Goal: Task Accomplishment & Management: Complete application form

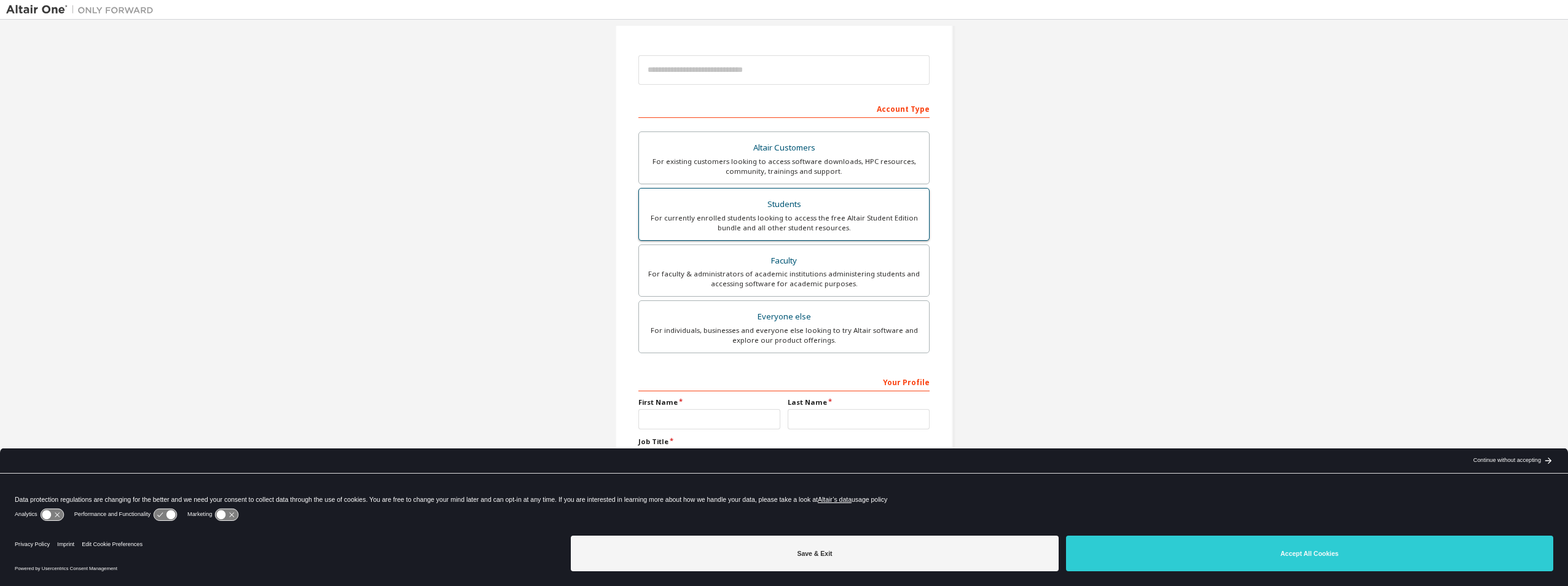
click at [760, 199] on div "Students" at bounding box center [784, 204] width 275 height 17
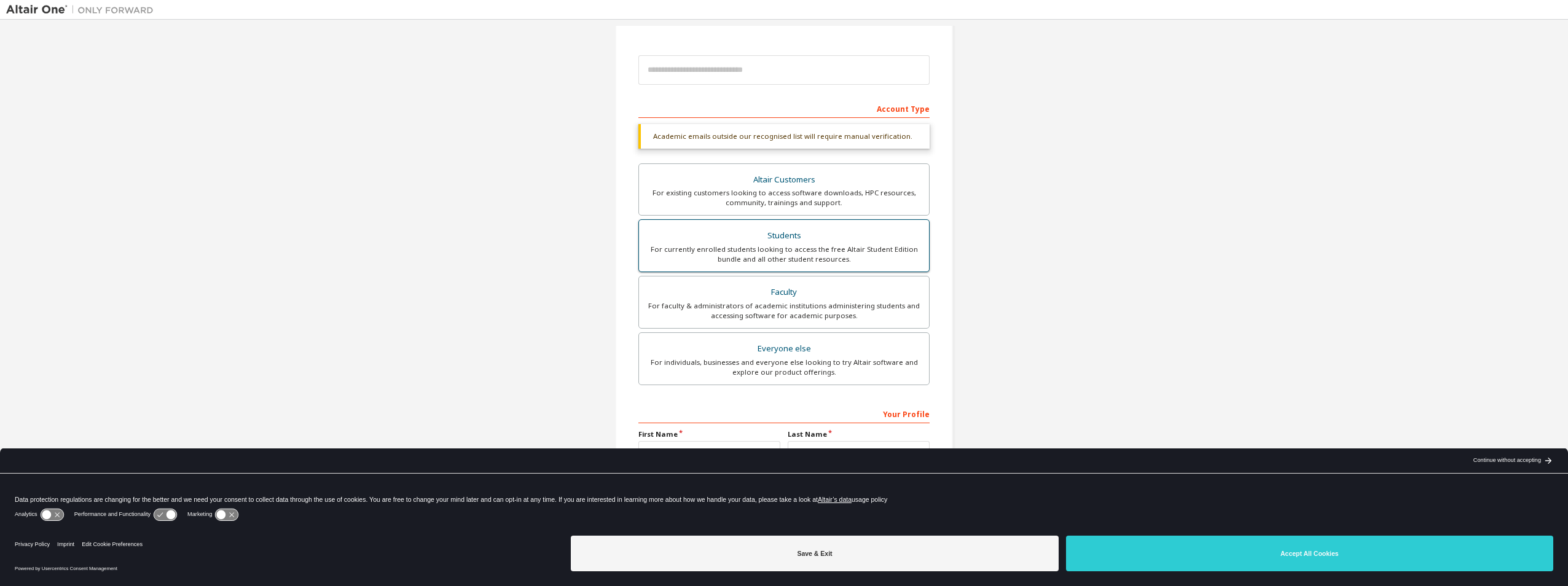
scroll to position [164, 0]
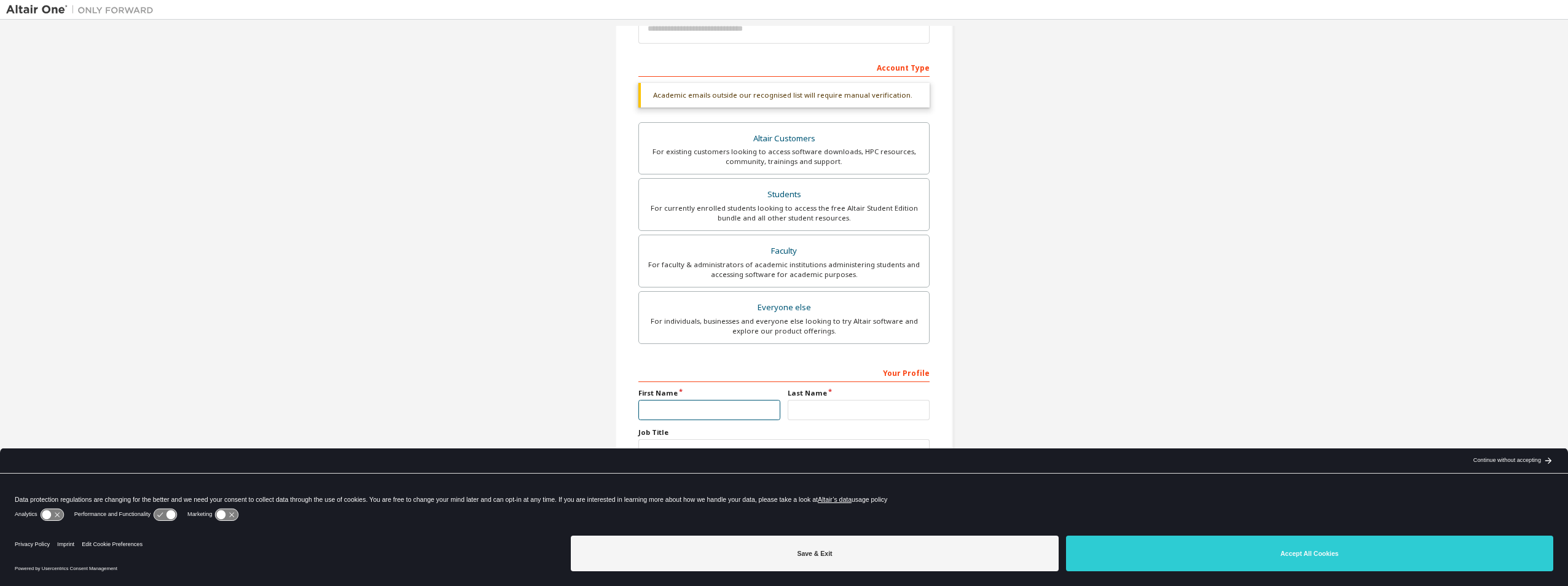
click at [747, 411] on input "text" at bounding box center [709, 410] width 142 height 20
type input "*"
type input "*******"
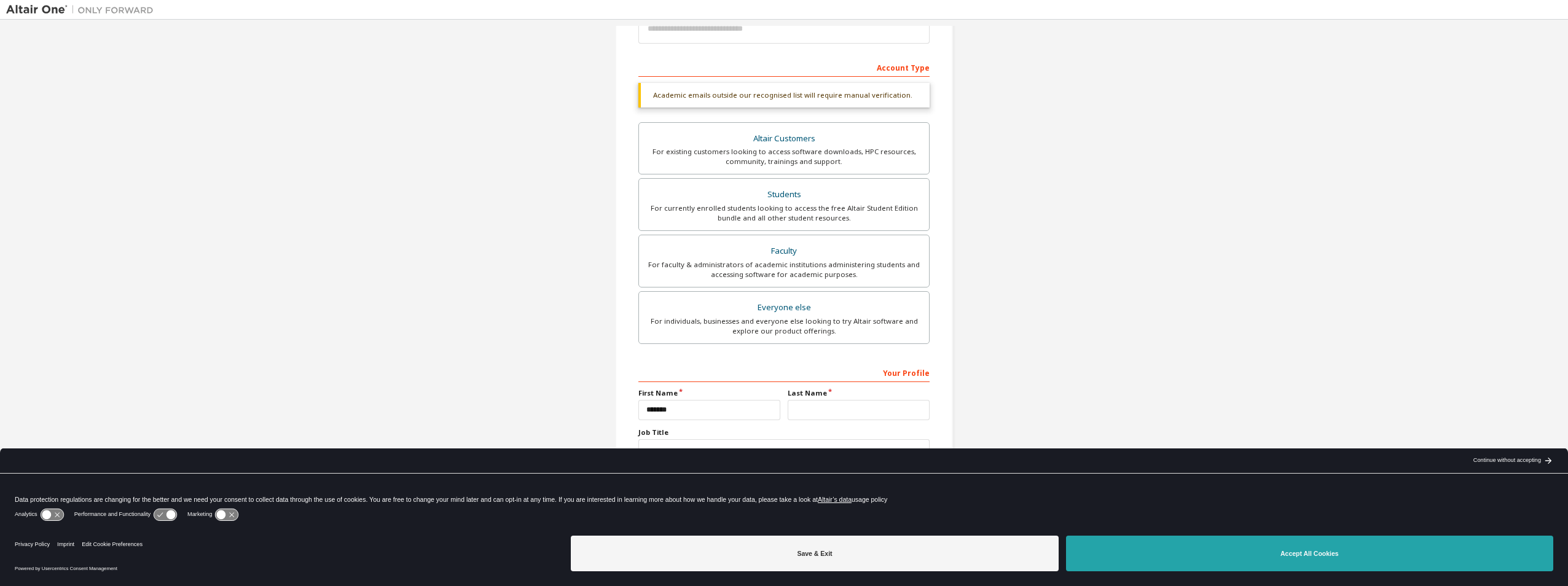
click at [1152, 537] on button "Accept All Cookies" at bounding box center [1310, 554] width 487 height 36
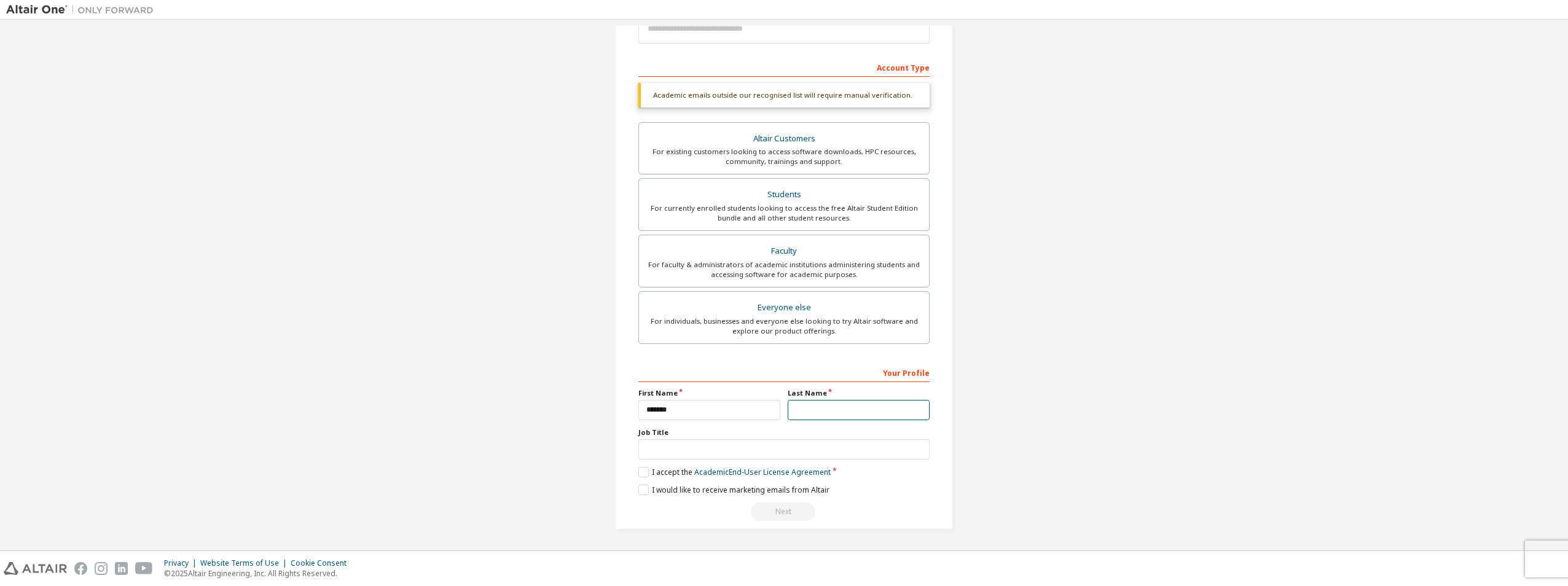
click at [862, 408] on input "text" at bounding box center [858, 410] width 142 height 20
type input "**********"
click at [642, 473] on label "I accept the Academic End-User License Agreement" at bounding box center [734, 472] width 192 height 11
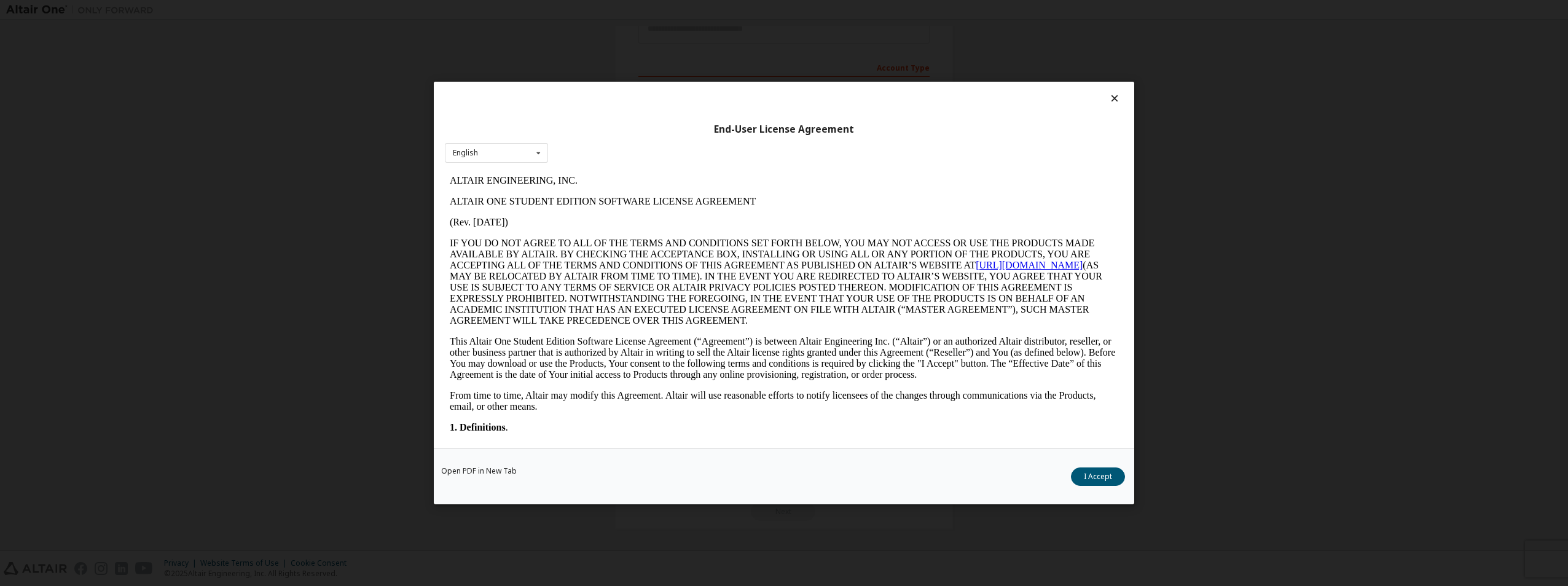
scroll to position [0, 0]
click at [518, 147] on div "English English" at bounding box center [496, 153] width 104 height 20
click at [1100, 479] on button "I Accept" at bounding box center [1098, 477] width 54 height 18
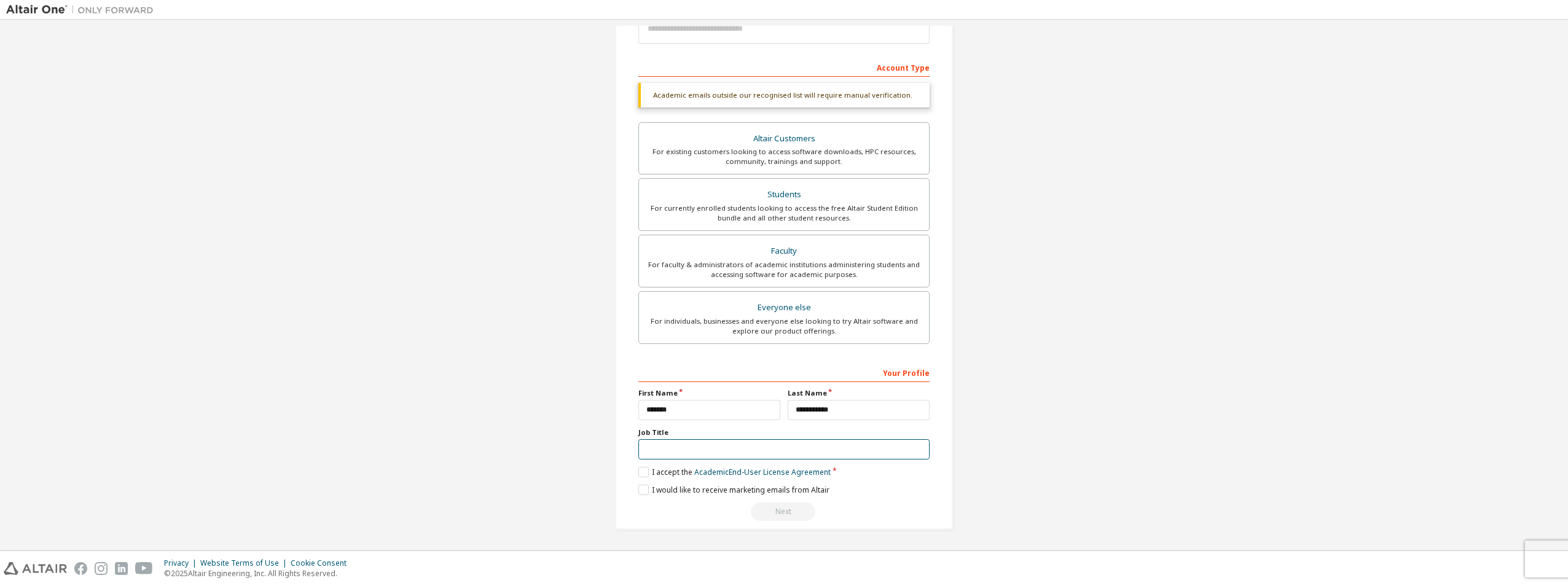
click at [682, 451] on input "text" at bounding box center [784, 449] width 291 height 20
click at [696, 453] on input "text" at bounding box center [784, 449] width 291 height 20
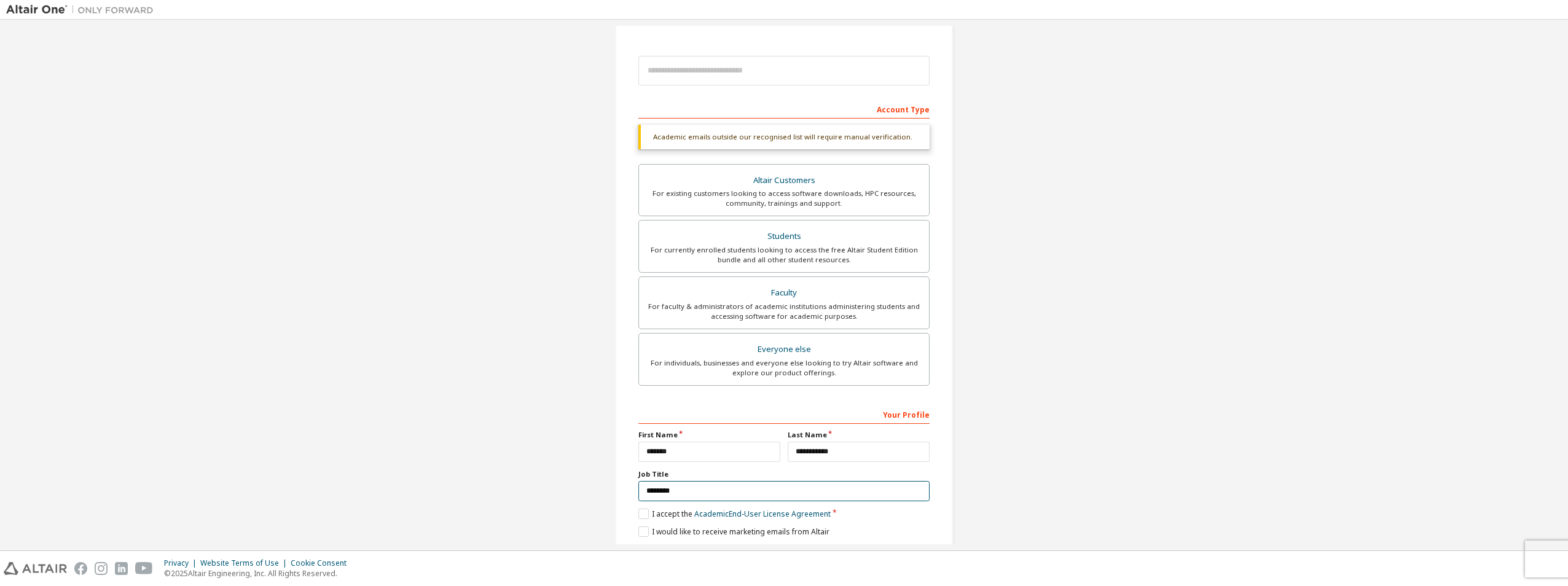
scroll to position [123, 0]
drag, startPoint x: 686, startPoint y: 494, endPoint x: 534, endPoint y: 496, distance: 152.0
click at [534, 496] on div "Create an Altair One Account For Free Trials, Licenses, Downloads, Learning & D…" at bounding box center [784, 244] width 1555 height 682
type input "*"
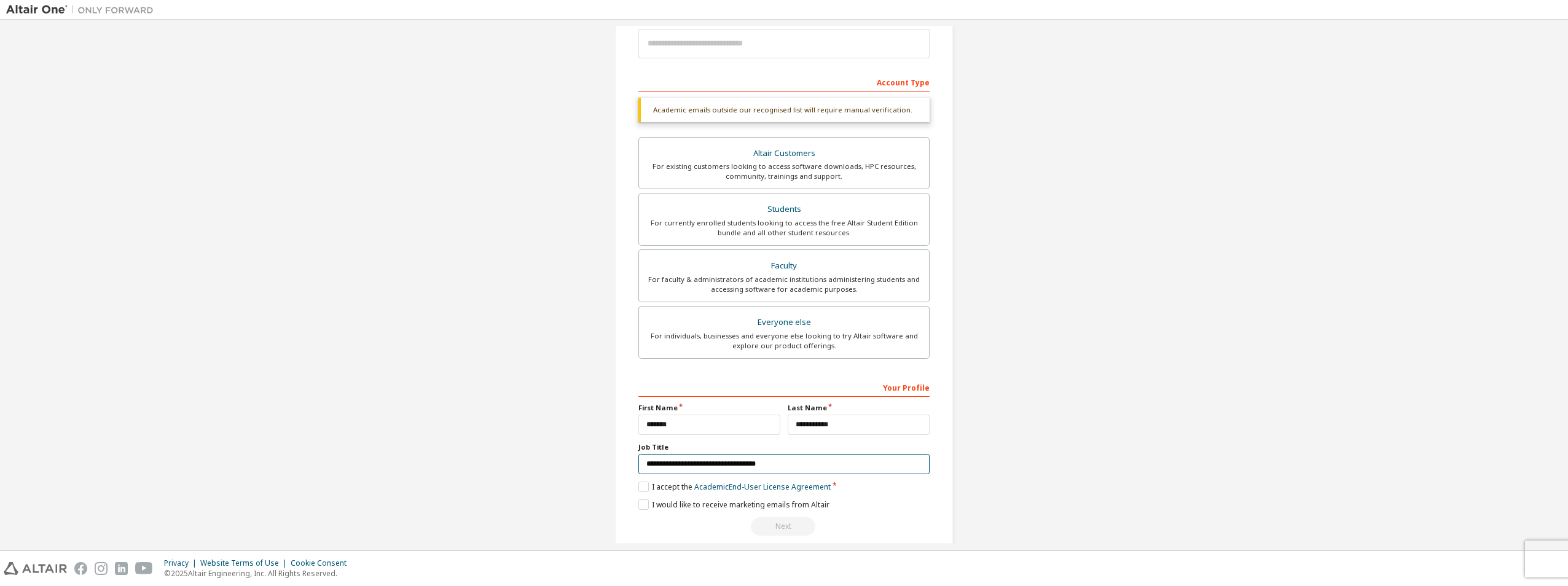
scroll to position [164, 0]
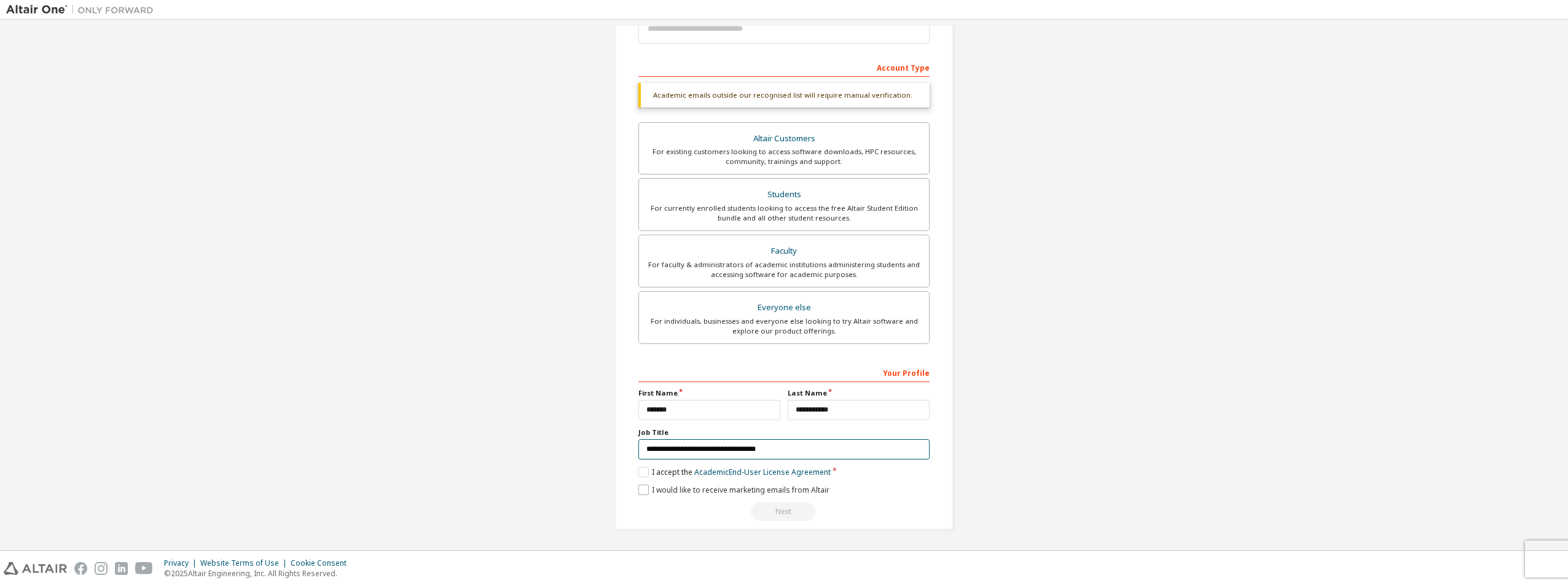
type input "**********"
click at [646, 486] on label "I would like to receive marketing emails from Altair" at bounding box center [733, 490] width 191 height 11
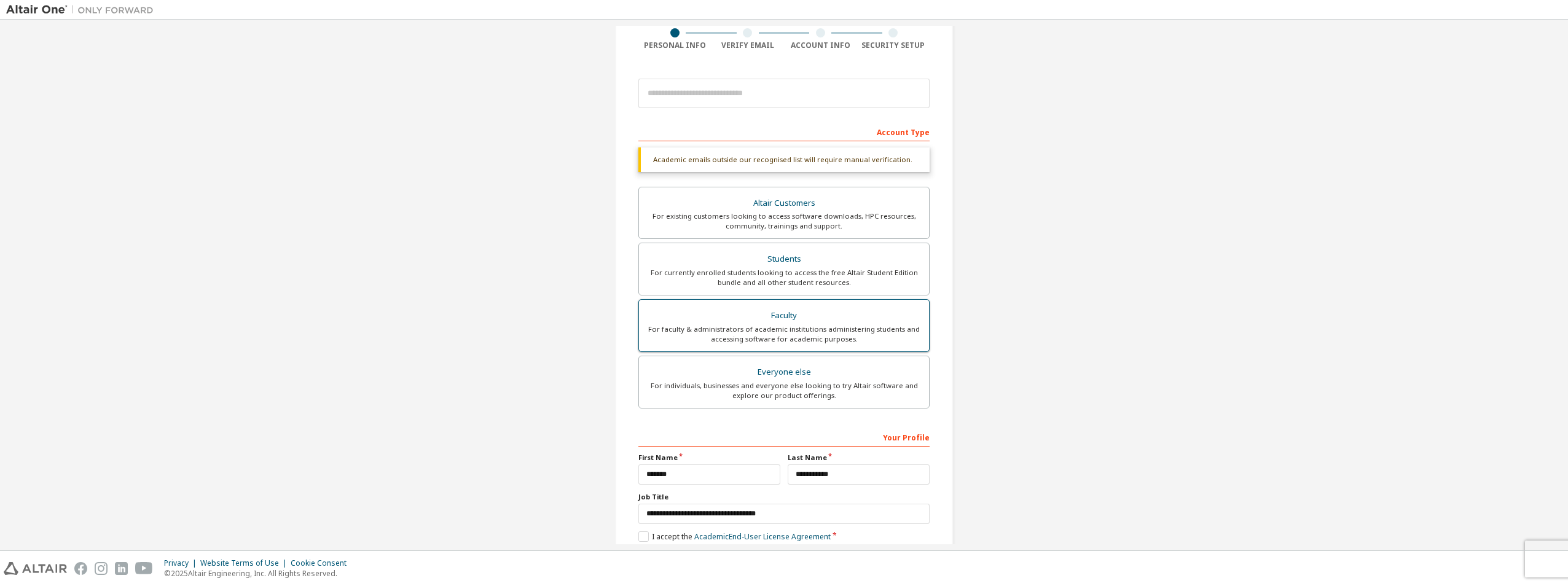
scroll to position [0, 0]
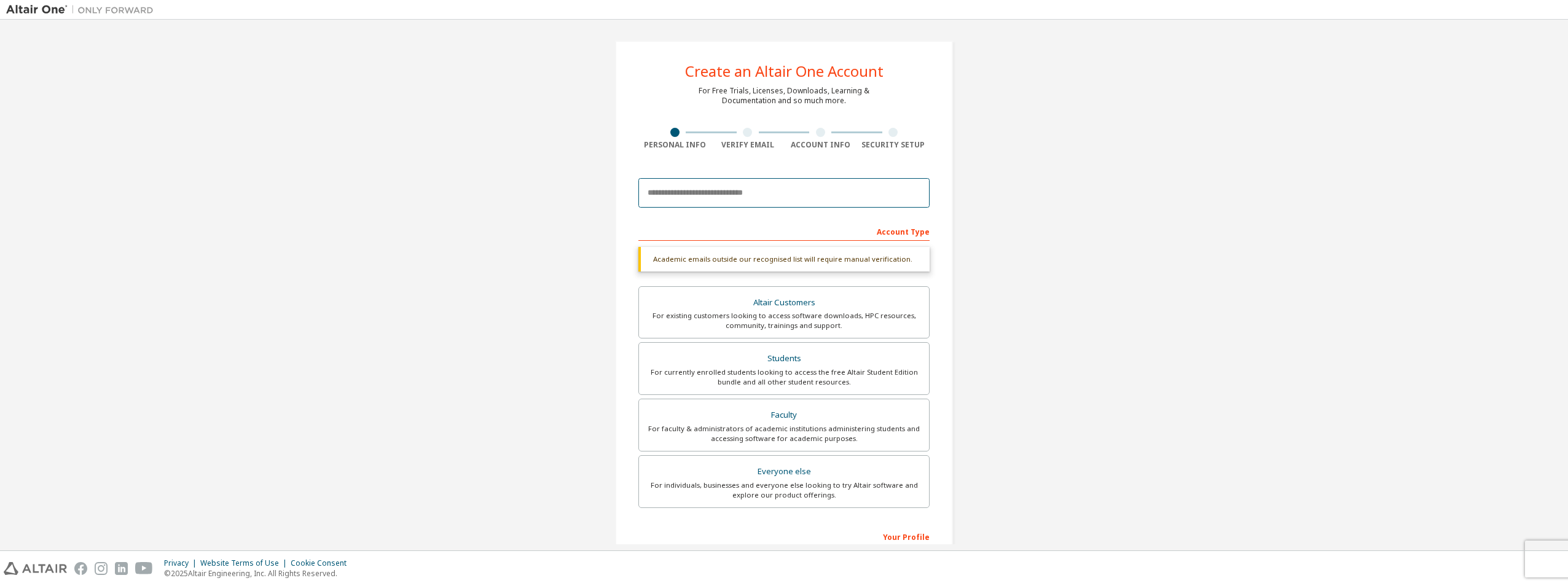
click at [730, 194] on input "email" at bounding box center [784, 193] width 291 height 30
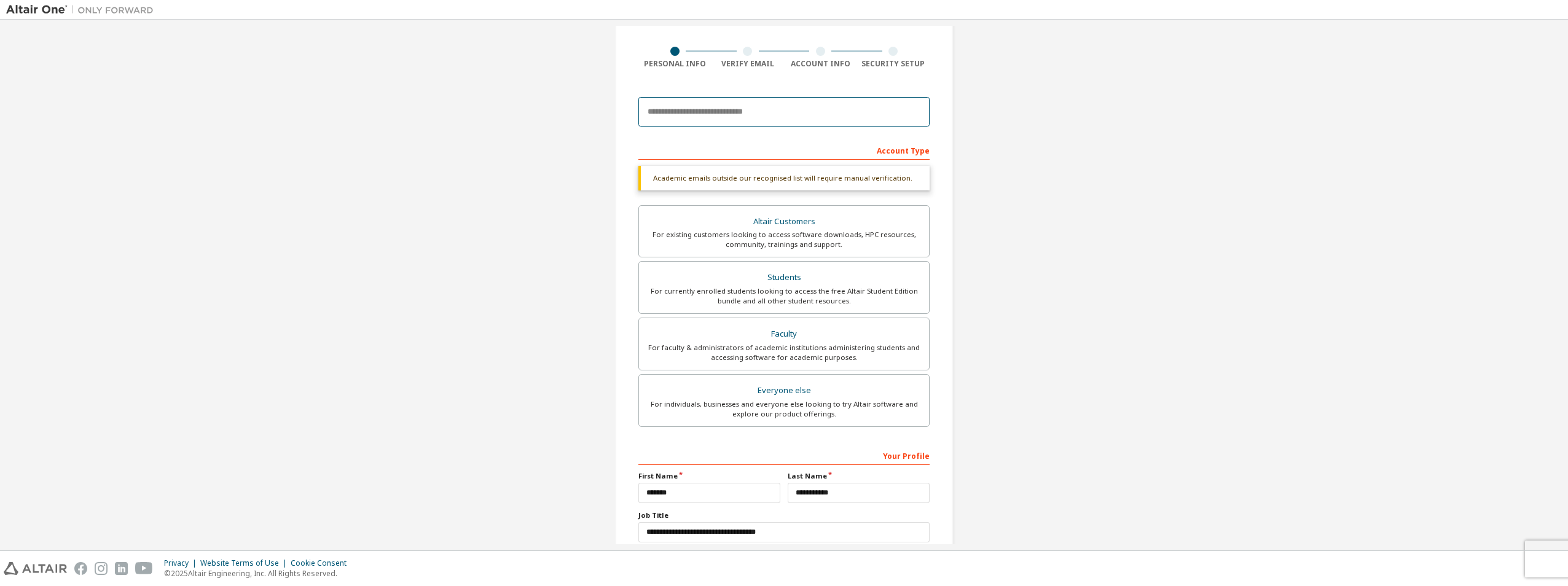
scroll to position [164, 0]
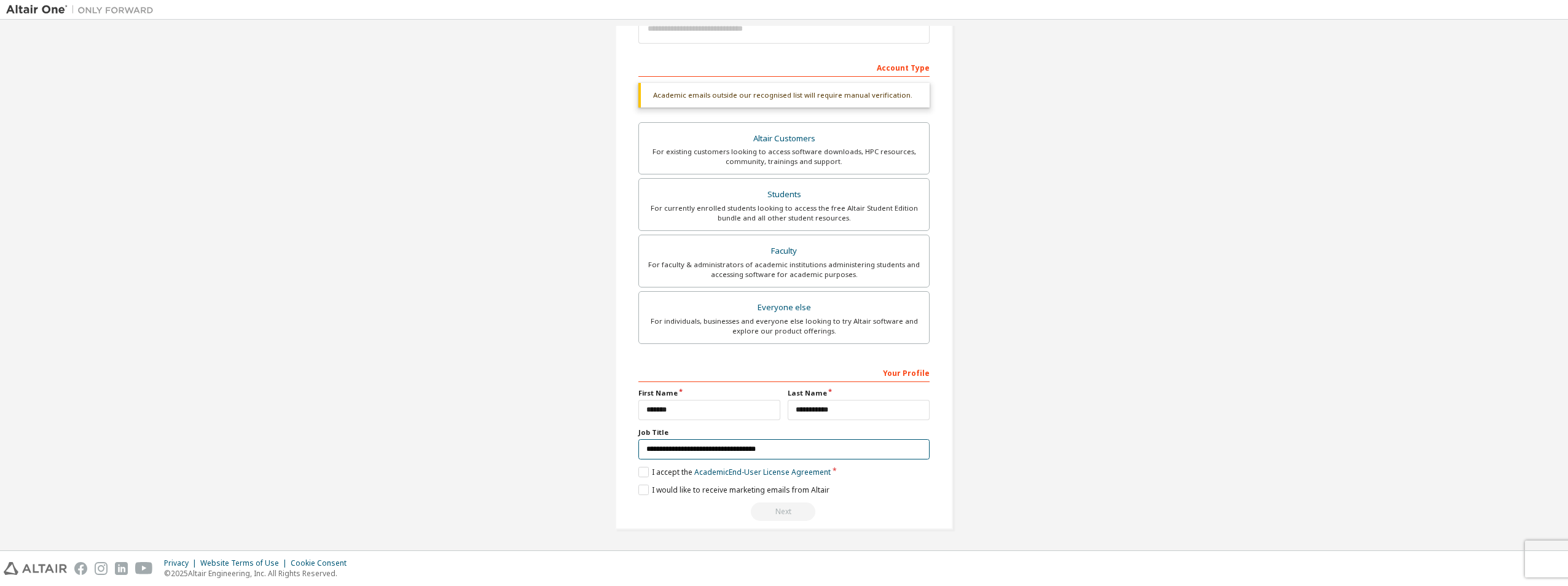
drag, startPoint x: 741, startPoint y: 454, endPoint x: 428, endPoint y: 454, distance: 313.0
click at [428, 454] on div "Create an Altair One Account For Free Trials, Licenses, Downloads, Learning & D…" at bounding box center [784, 203] width 1555 height 682
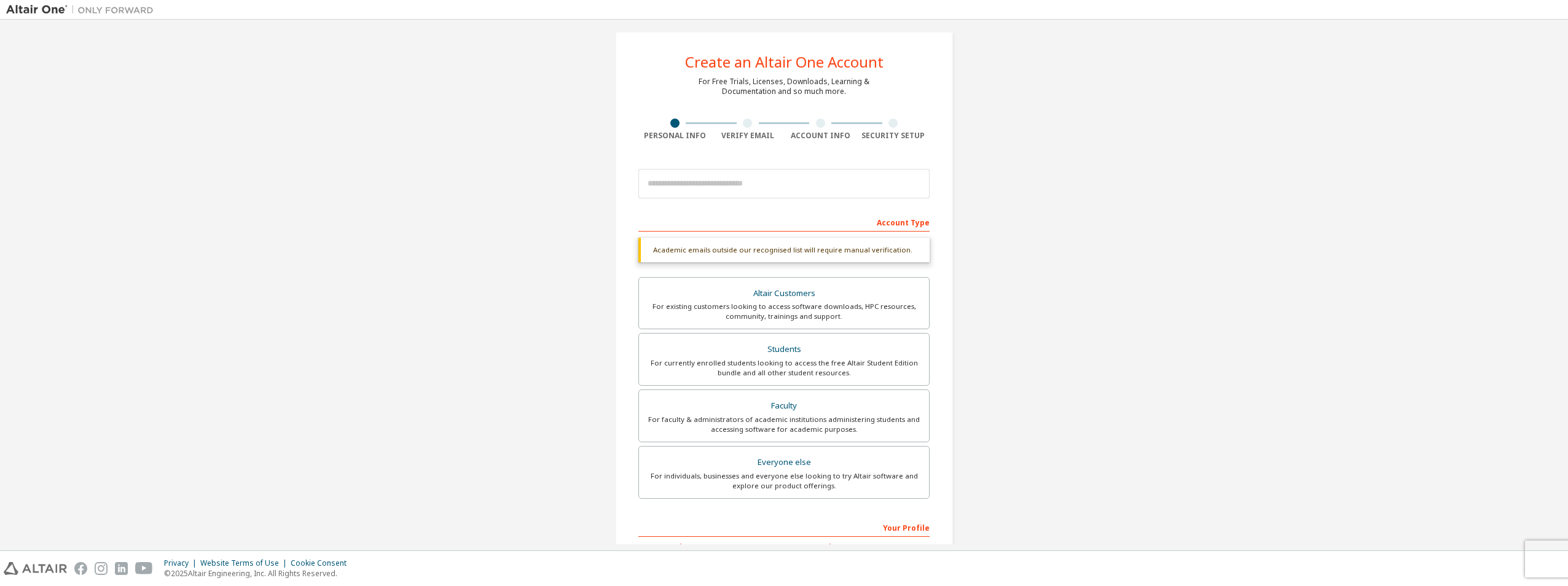
scroll to position [0, 0]
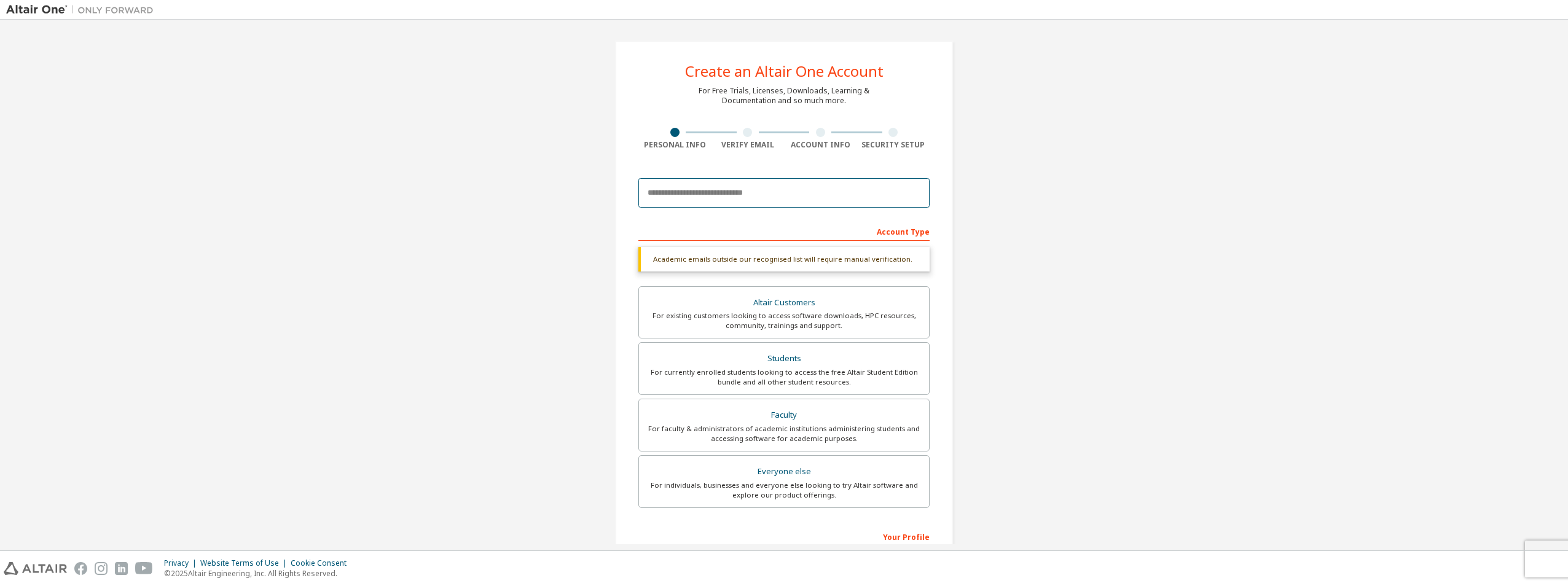
click at [751, 189] on input "email" at bounding box center [784, 193] width 291 height 30
paste input "**********"
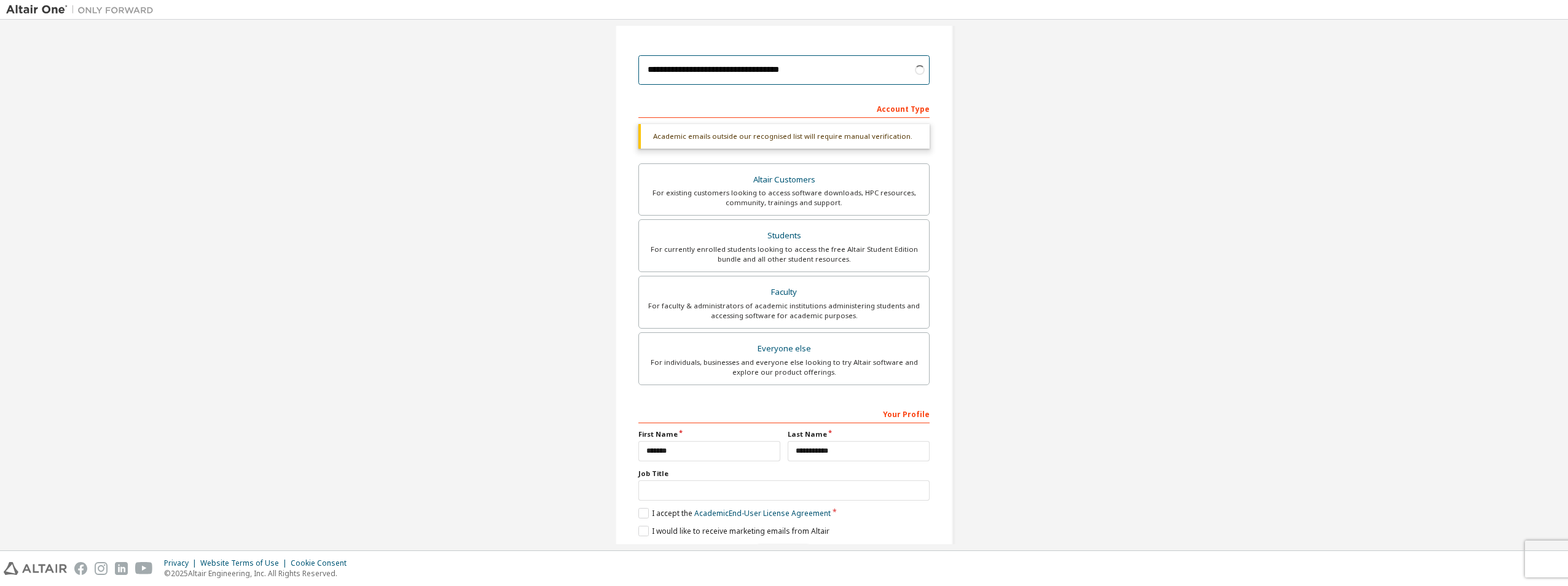
type input "**********"
click at [757, 494] on input "text" at bounding box center [784, 490] width 291 height 20
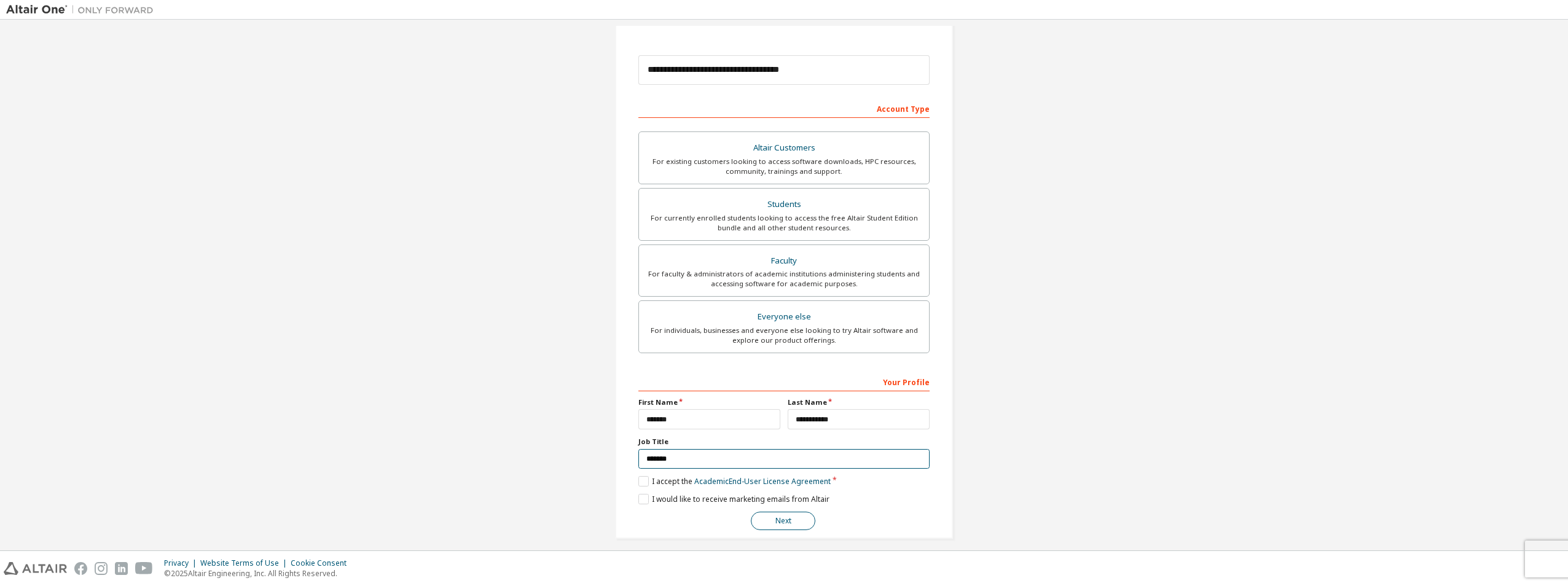
type input "*******"
click at [784, 525] on button "Next" at bounding box center [783, 521] width 65 height 18
click at [646, 499] on label "I would like to receive marketing emails from Altair" at bounding box center [733, 499] width 191 height 11
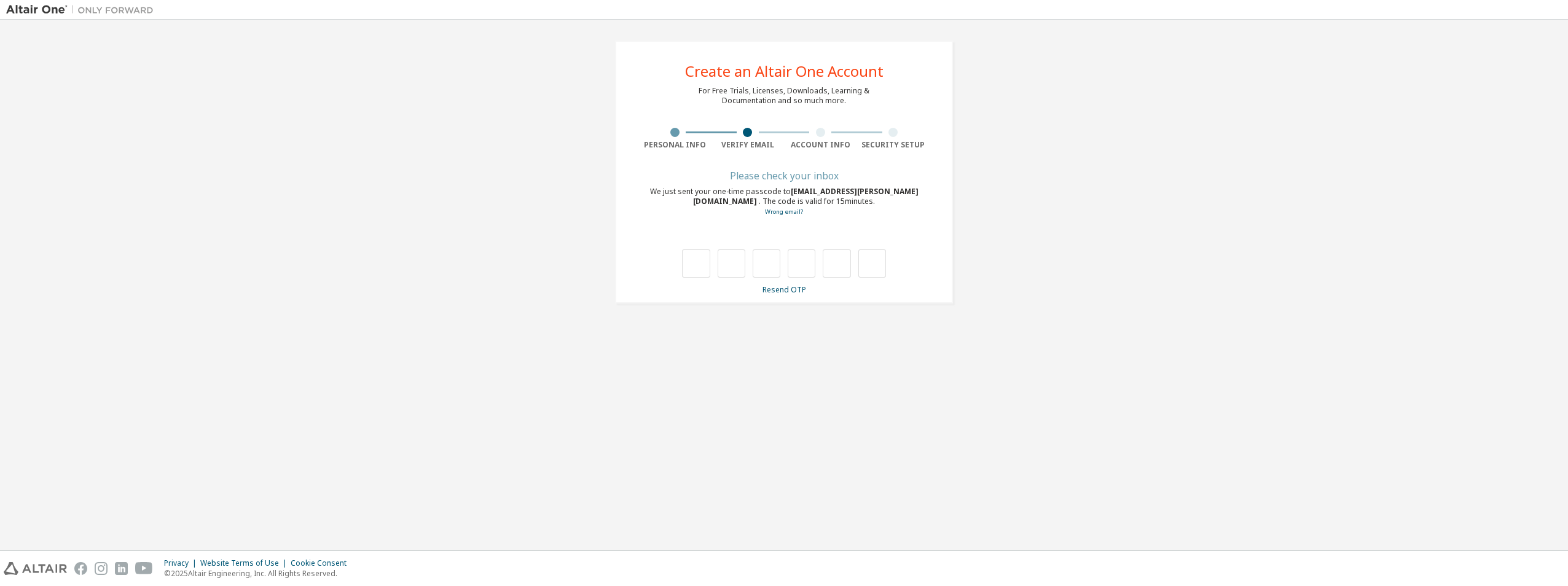
click at [205, 252] on div "**********" at bounding box center [784, 172] width 1555 height 292
click at [696, 263] on input "text" at bounding box center [695, 263] width 27 height 28
type input "*"
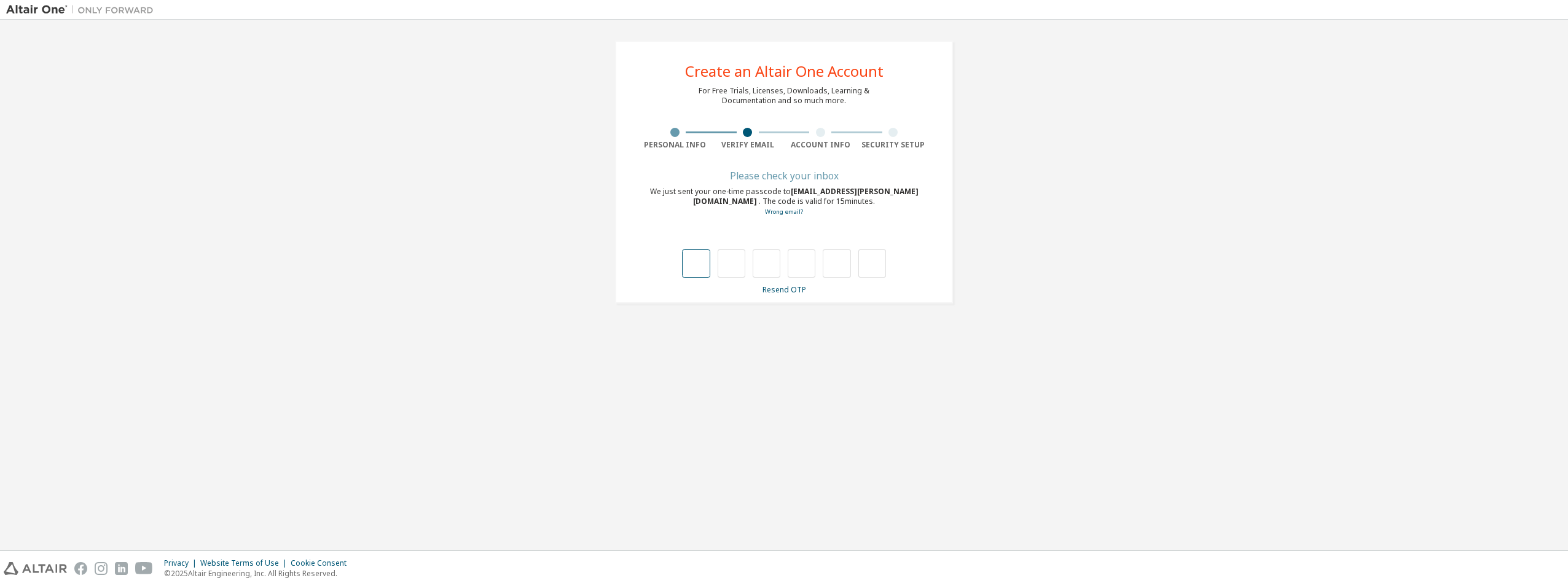
type input "*"
